Goal: Task Accomplishment & Management: Manage account settings

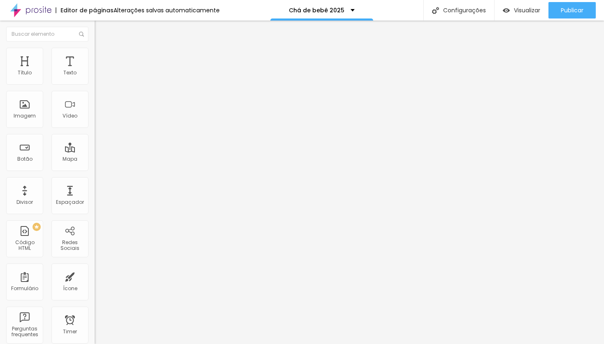
click at [95, 71] on span "Trocar imagem" at bounding box center [117, 67] width 45 height 7
click at [95, 55] on li "Estilo" at bounding box center [142, 52] width 95 height 8
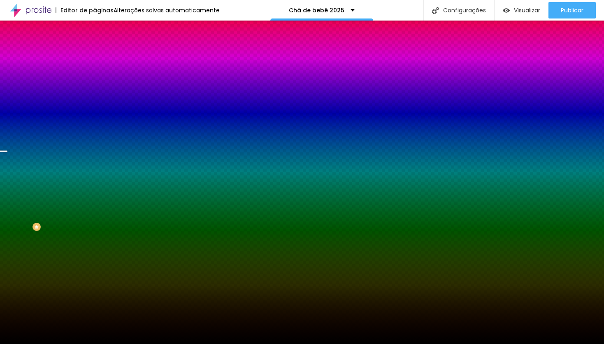
click at [95, 76] on span "Trocar imagem" at bounding box center [117, 72] width 45 height 7
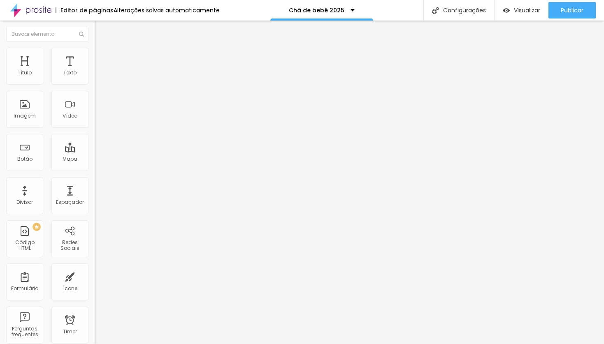
click at [95, 51] on img at bounding box center [98, 51] width 7 height 7
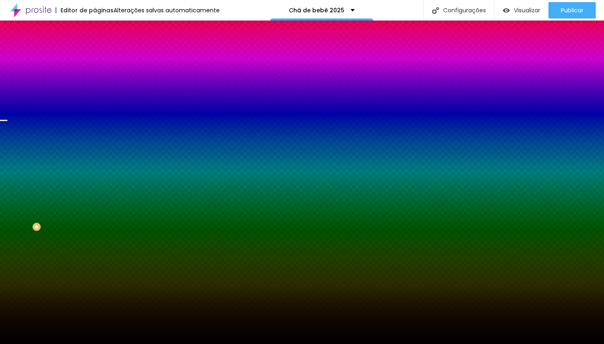
click at [95, 76] on span "Trocar imagem" at bounding box center [117, 72] width 45 height 7
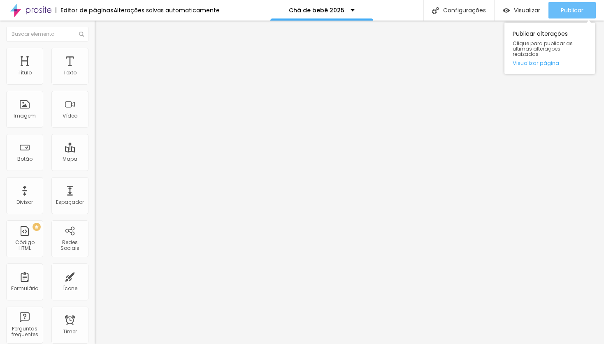
click at [565, 13] on span "Publicar" at bounding box center [571, 10] width 23 height 7
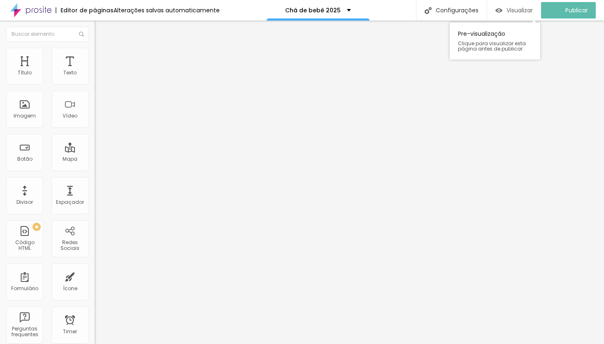
click at [513, 12] on span "Visualizar" at bounding box center [519, 10] width 26 height 7
click at [520, 9] on span "Visualizar" at bounding box center [526, 10] width 26 height 7
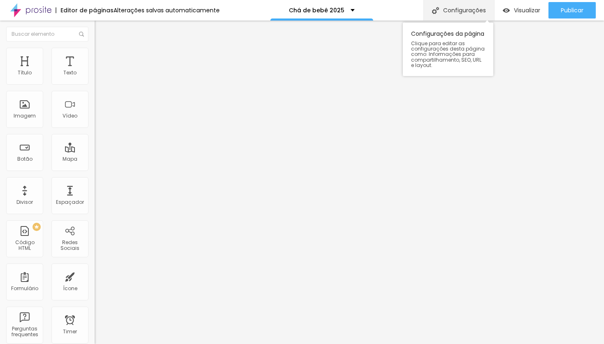
click at [465, 10] on div "Configurações" at bounding box center [458, 10] width 71 height 21
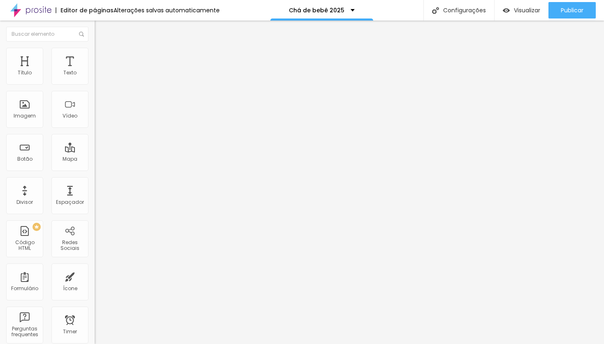
click at [516, 8] on span "Visualizar" at bounding box center [526, 10] width 26 height 7
click at [519, 10] on span "Visualizar" at bounding box center [526, 10] width 26 height 7
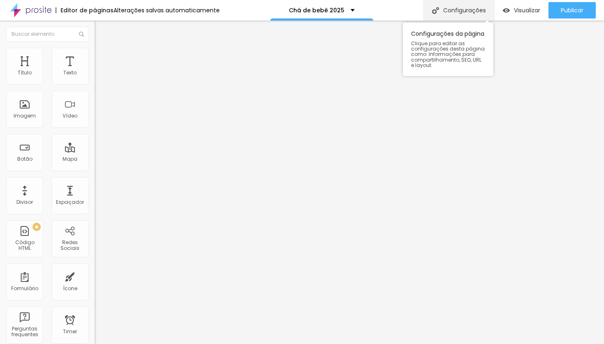
click at [464, 9] on div "Configurações" at bounding box center [458, 10] width 71 height 21
